Goal: Information Seeking & Learning: Learn about a topic

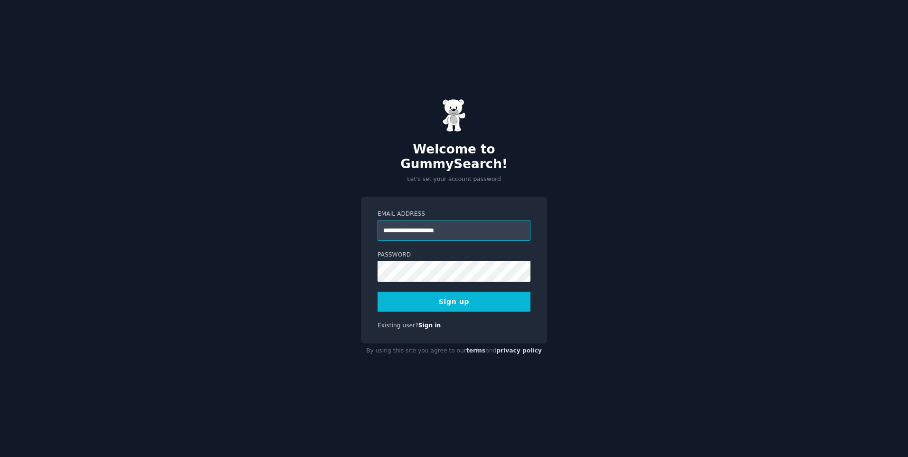
type input "**********"
click at [471, 294] on button "Sign up" at bounding box center [453, 302] width 153 height 20
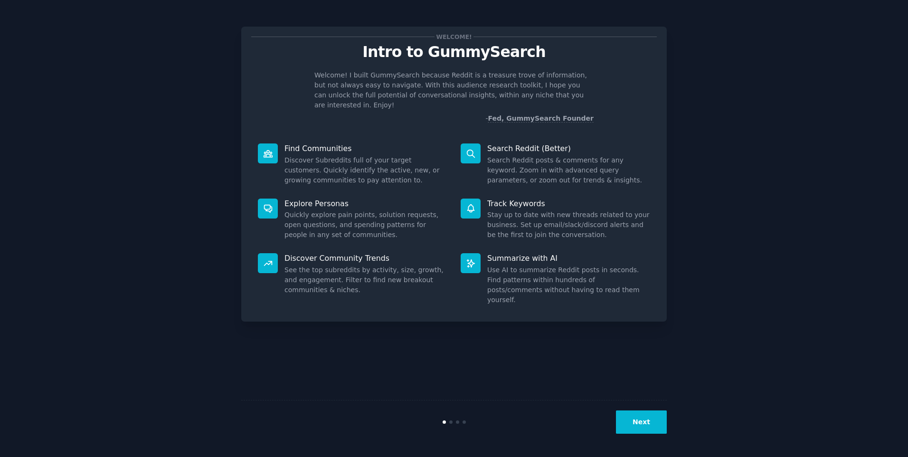
click at [643, 435] on div "Next" at bounding box center [453, 422] width 425 height 44
click at [643, 429] on button "Next" at bounding box center [641, 421] width 51 height 23
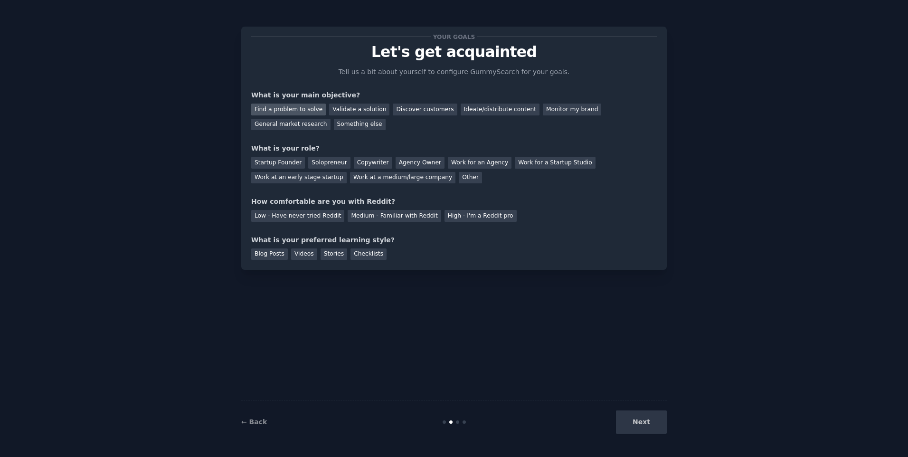
click at [311, 114] on div "Find a problem to solve" at bounding box center [288, 110] width 75 height 12
click at [349, 113] on div "Validate a solution" at bounding box center [359, 110] width 60 height 12
click at [303, 110] on div "Find a problem to solve" at bounding box center [288, 110] width 75 height 12
click at [370, 216] on div "Medium - Familiar with Reddit" at bounding box center [394, 216] width 93 height 12
click at [290, 168] on div "Startup Founder" at bounding box center [278, 163] width 54 height 12
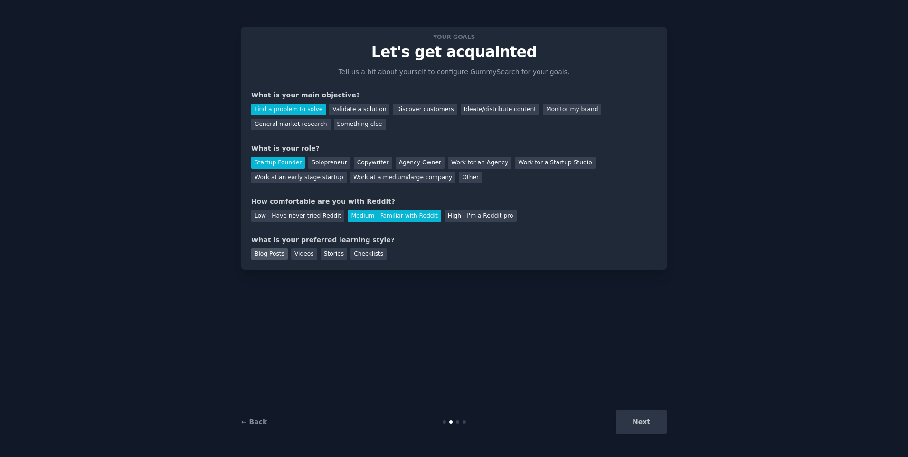
click at [267, 258] on div "Blog Posts" at bounding box center [269, 254] width 37 height 12
click at [627, 426] on button "Next" at bounding box center [641, 421] width 51 height 23
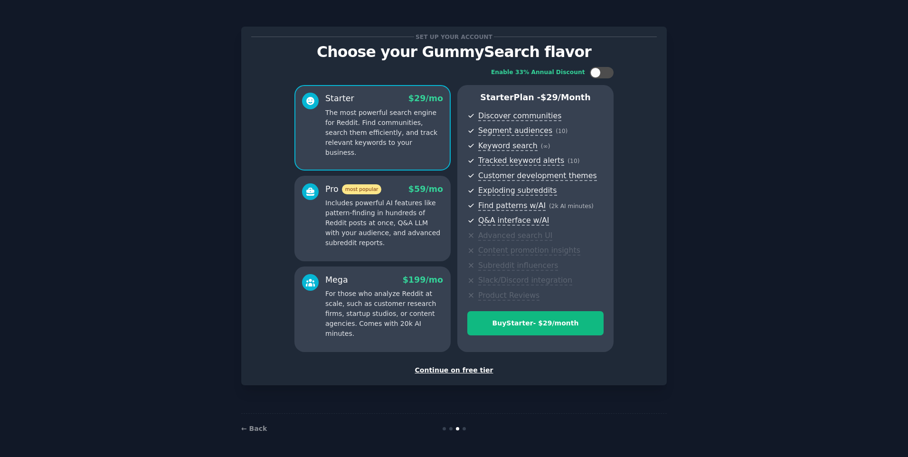
click at [478, 369] on div "Continue on free tier" at bounding box center [453, 370] width 405 height 10
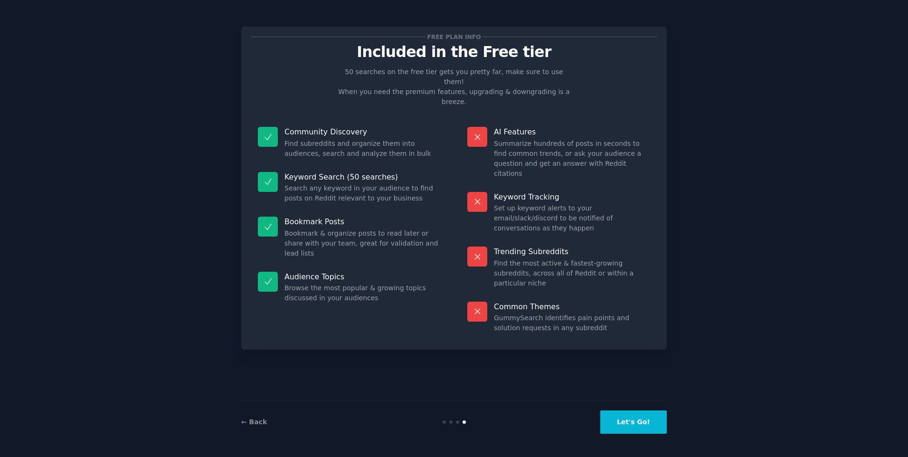
click at [653, 415] on button "Let's Go!" at bounding box center [633, 421] width 66 height 23
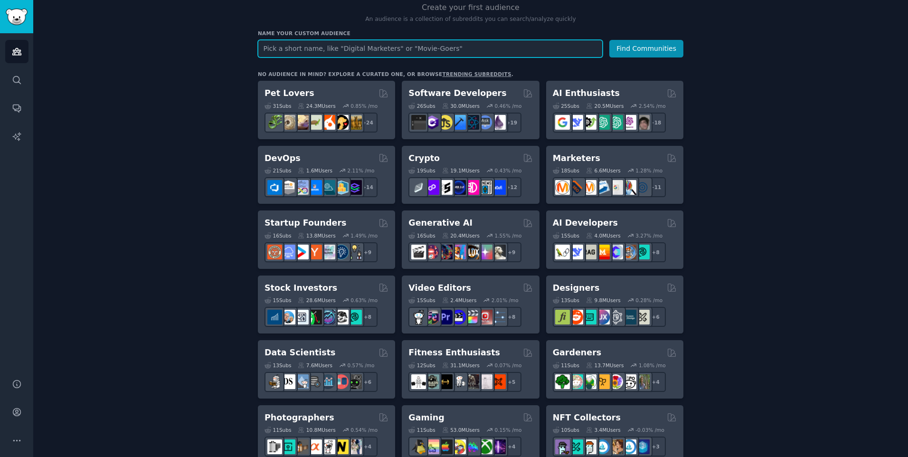
scroll to position [69, 0]
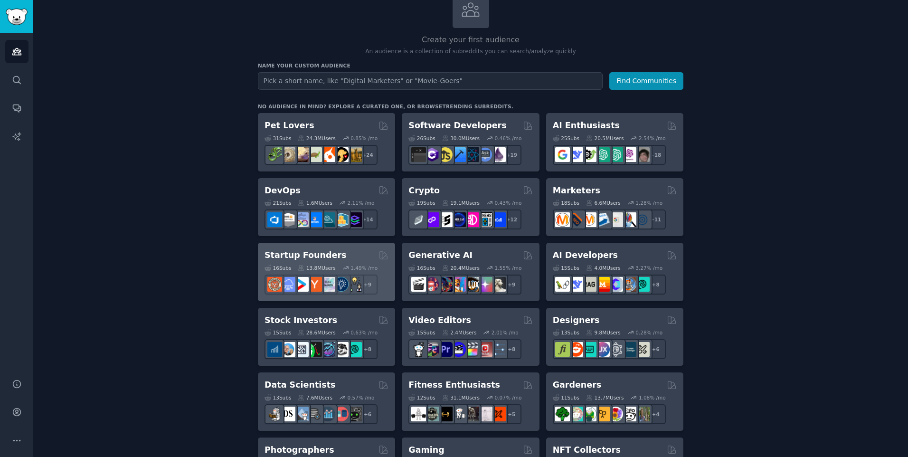
click at [314, 254] on h2 "Startup Founders" at bounding box center [305, 255] width 82 height 12
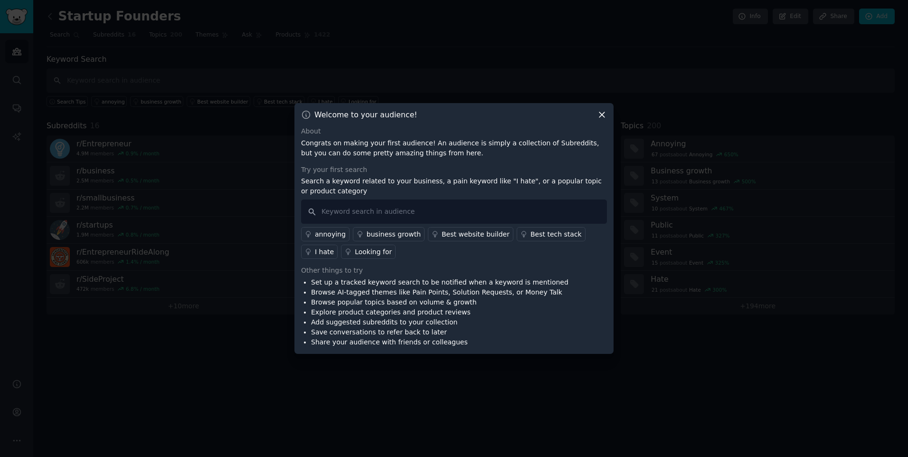
click at [393, 230] on div "business growth" at bounding box center [394, 234] width 54 height 10
